Goal: Task Accomplishment & Management: Manage account settings

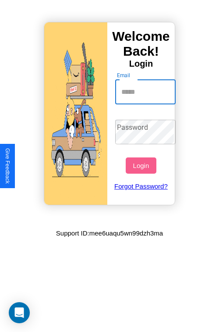
click at [147, 92] on input "Email" at bounding box center [145, 92] width 61 height 25
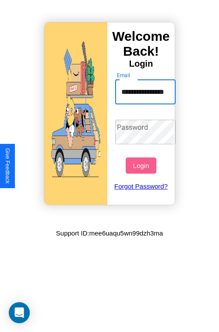
scroll to position [0, 11]
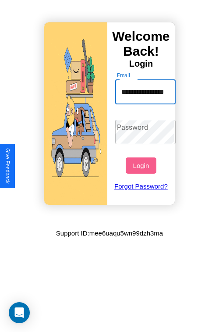
type input "**********"
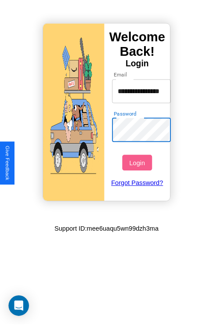
scroll to position [0, 0]
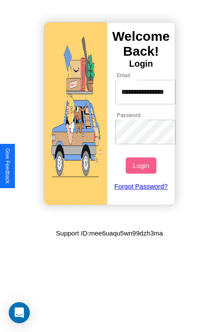
click at [142, 165] on button "Login" at bounding box center [141, 166] width 30 height 16
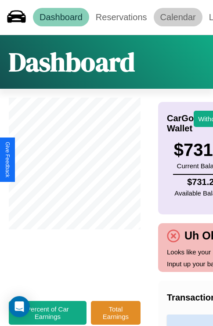
click at [178, 17] on link "Calendar" at bounding box center [178, 17] width 49 height 18
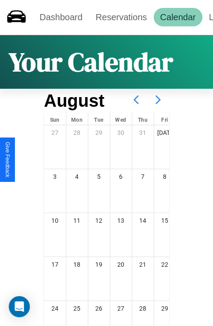
click at [158, 100] on icon at bounding box center [158, 100] width 22 height 22
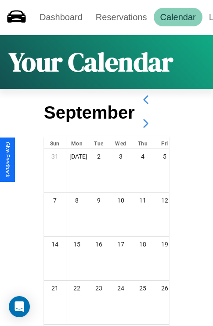
click at [145, 123] on icon at bounding box center [146, 123] width 22 height 22
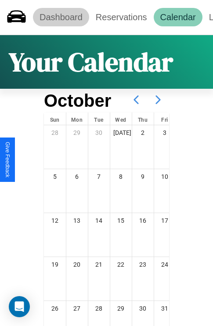
click at [61, 17] on link "Dashboard" at bounding box center [61, 17] width 56 height 18
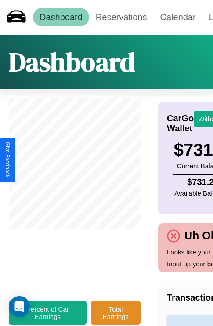
scroll to position [0, 61]
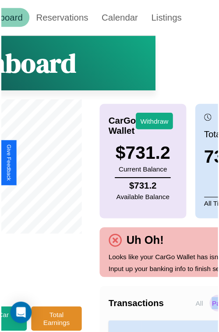
scroll to position [0, 100]
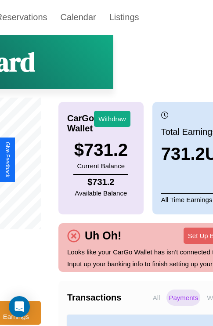
click at [166, 306] on p "Payments" at bounding box center [183, 297] width 34 height 16
click at [151, 306] on p "All" at bounding box center [157, 297] width 12 height 16
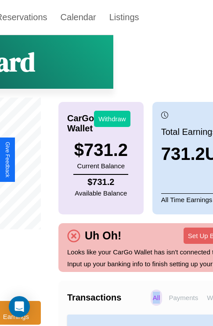
click at [112, 119] on button "Withdraw" at bounding box center [112, 119] width 36 height 16
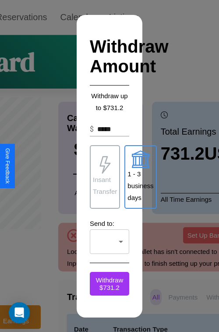
click at [140, 177] on p "1 - 3 business days" at bounding box center [141, 186] width 26 height 36
type input "*"
type input "***"
click at [105, 177] on p "Insant Transfer" at bounding box center [105, 186] width 24 height 24
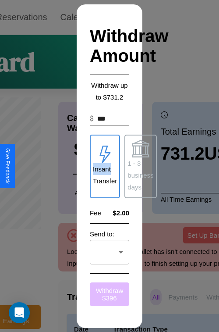
click at [110, 294] on button "Withdraw $ 396" at bounding box center [110, 295] width 40 height 24
